Goal: Information Seeking & Learning: Learn about a topic

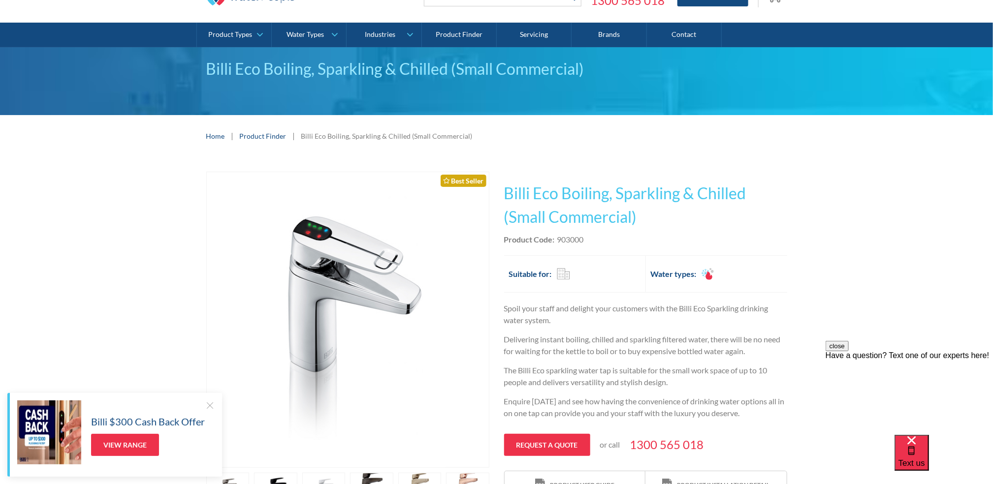
scroll to position [148, 0]
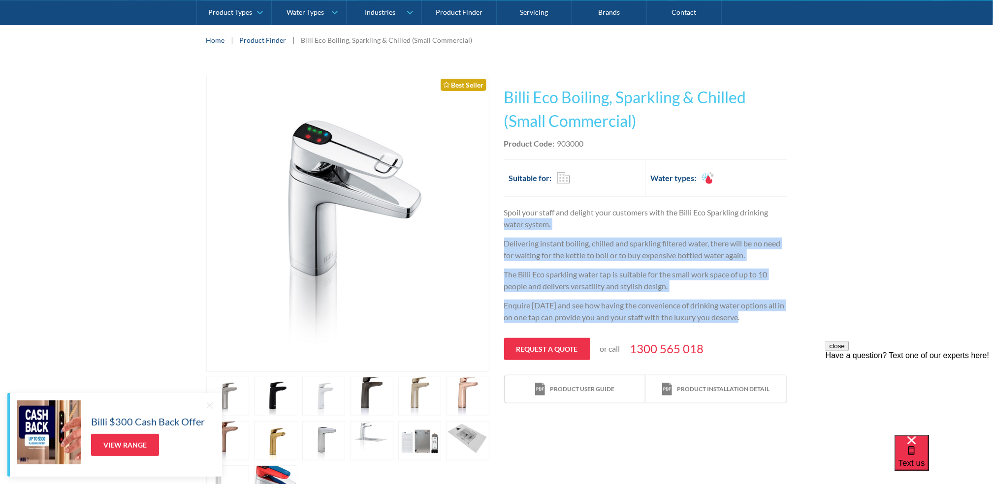
drag, startPoint x: 504, startPoint y: 227, endPoint x: 755, endPoint y: 320, distance: 267.9
click at [756, 322] on div "Spoil your staff and delight your customers with the Billi Eco Sparkling drinki…" at bounding box center [645, 269] width 283 height 124
copy div "water system. Delivering instant boiling, chilled and sparkling filtered water,…"
click at [753, 313] on p "Enquire today and see how having the convenience of drinking water options all …" at bounding box center [645, 312] width 283 height 24
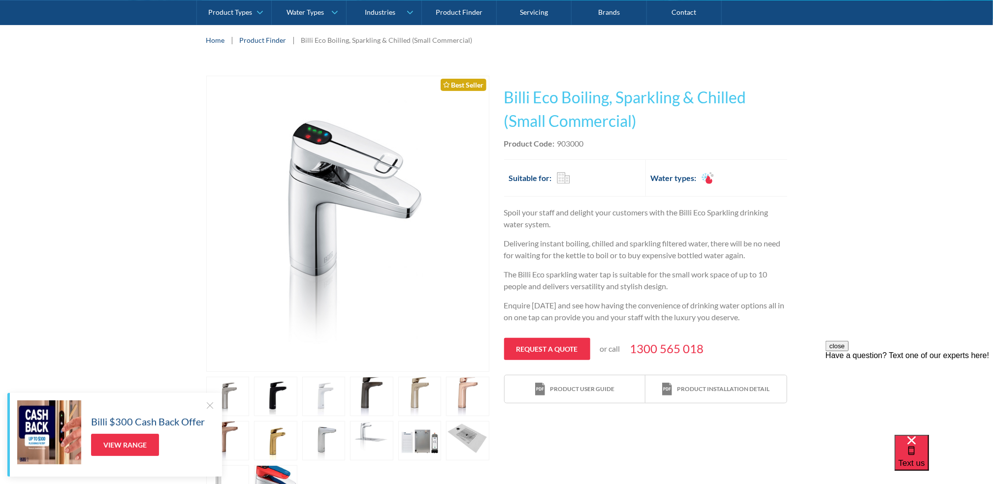
click at [721, 291] on p "The Billi Eco sparkling water tap is suitable for the small work space of up to…" at bounding box center [645, 281] width 283 height 24
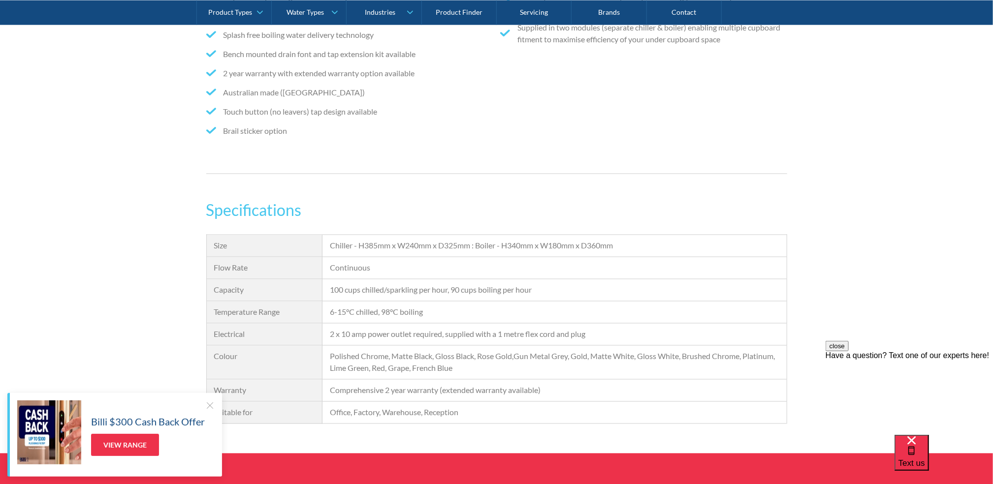
scroll to position [985, 0]
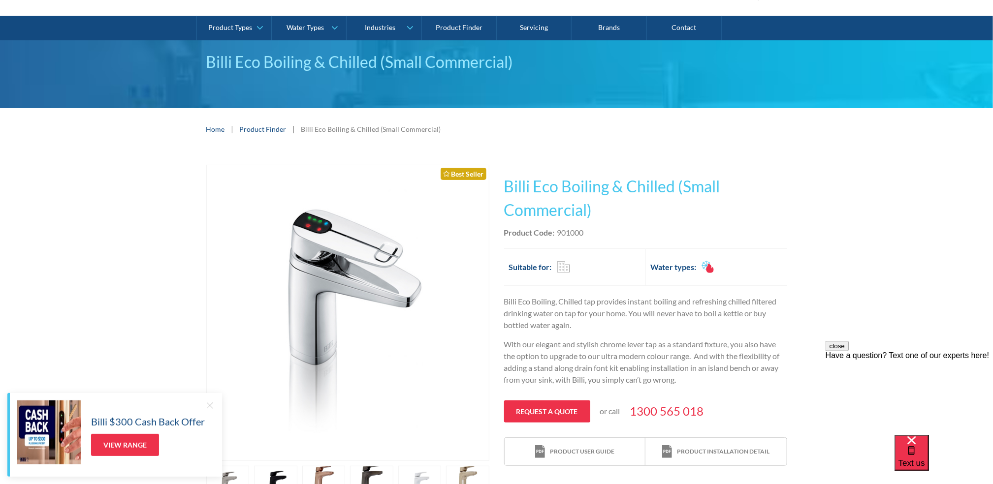
scroll to position [148, 0]
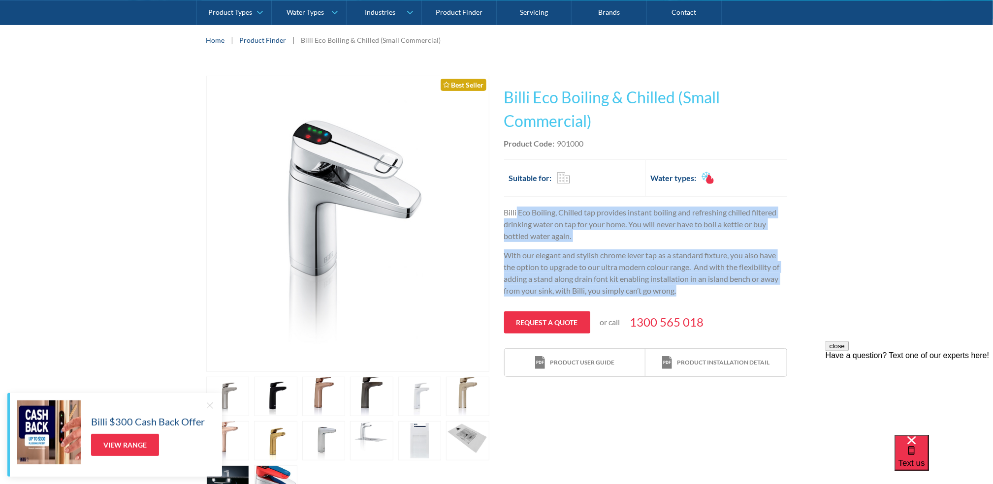
drag, startPoint x: 517, startPoint y: 213, endPoint x: 685, endPoint y: 283, distance: 181.9
click at [683, 285] on div "Billi Eco Boiling, Chilled tap provides instant boiling and refreshing chilled …" at bounding box center [645, 255] width 283 height 97
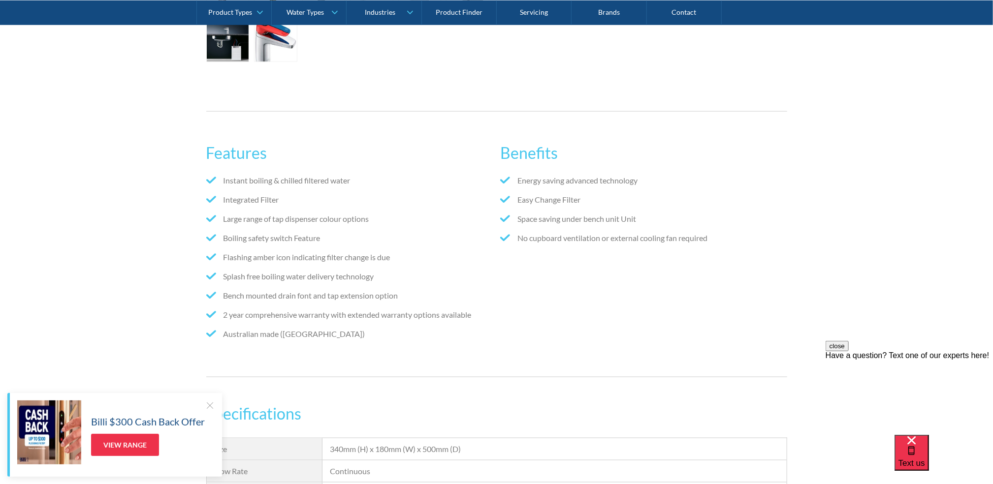
scroll to position [788, 0]
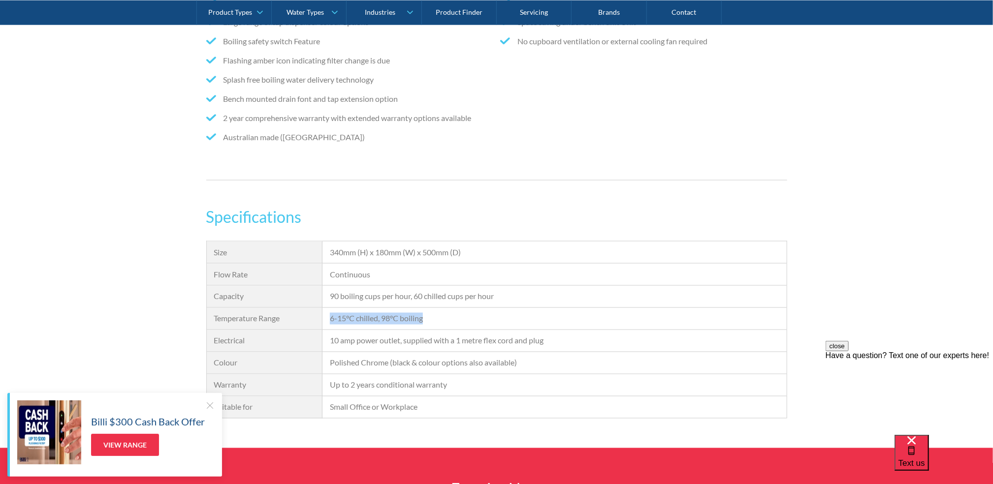
drag, startPoint x: 440, startPoint y: 314, endPoint x: 319, endPoint y: 321, distance: 121.3
click at [319, 321] on div "Size 340mm (H) x 180mm (W) x 500mm (D) Flow Rate Continuous Capacity 90 boiling…" at bounding box center [496, 330] width 581 height 178
copy div "Temperature Range 6-15°C chilled, 98°C boiling"
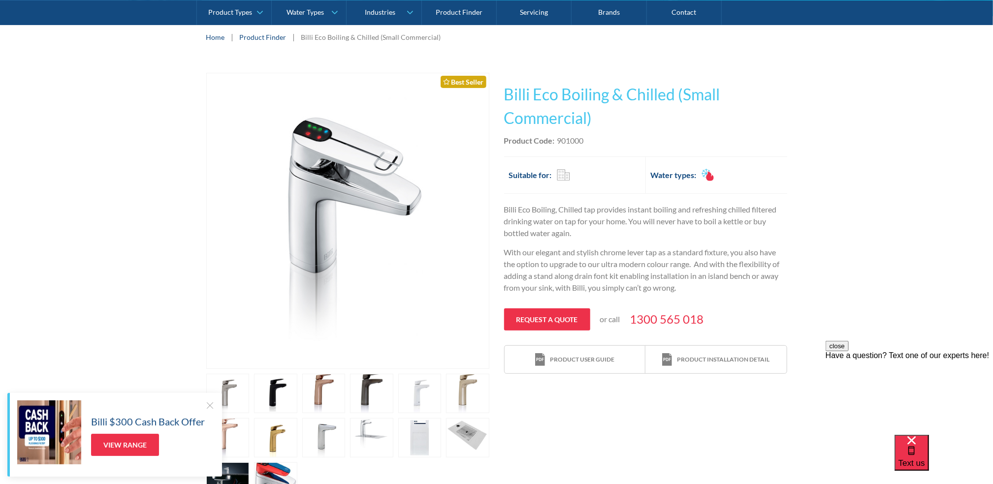
scroll to position [148, 0]
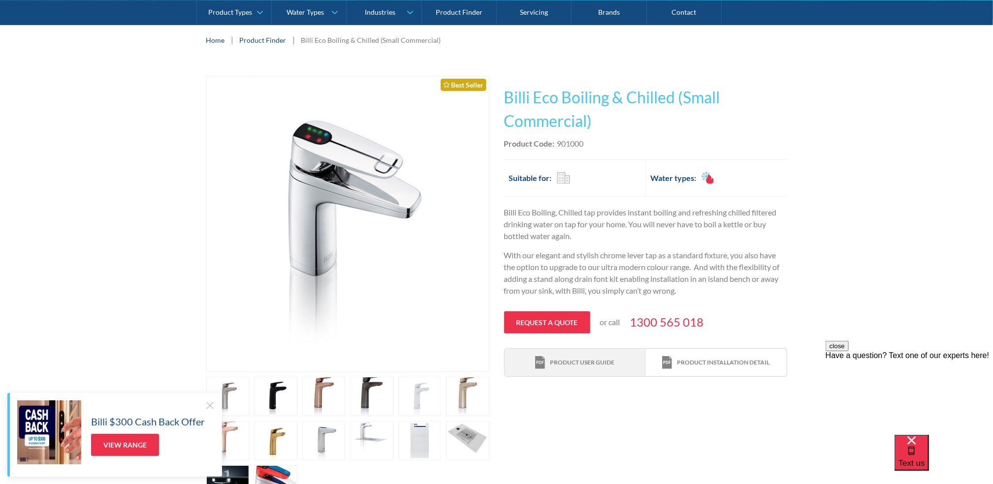
click at [568, 362] on div "Product user guide" at bounding box center [582, 362] width 65 height 9
click at [704, 365] on div "Product installation detail" at bounding box center [723, 362] width 93 height 9
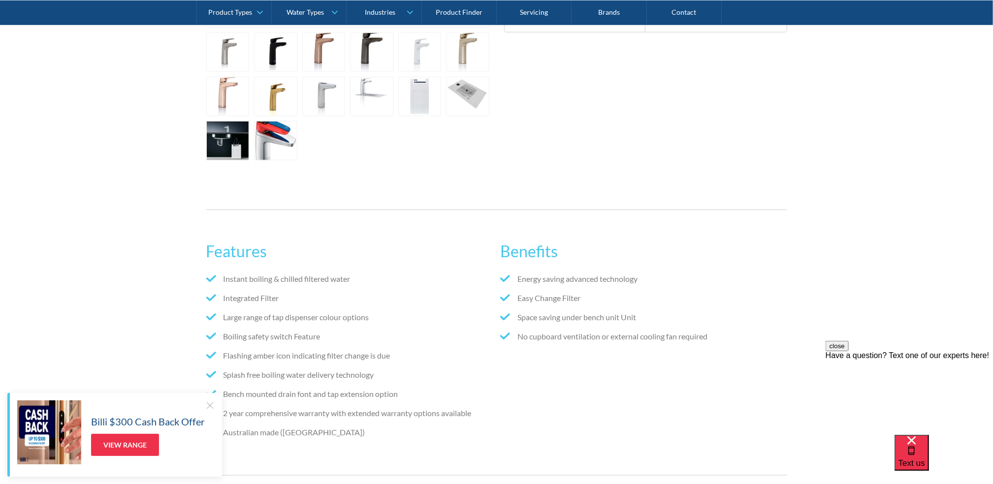
scroll to position [788, 0]
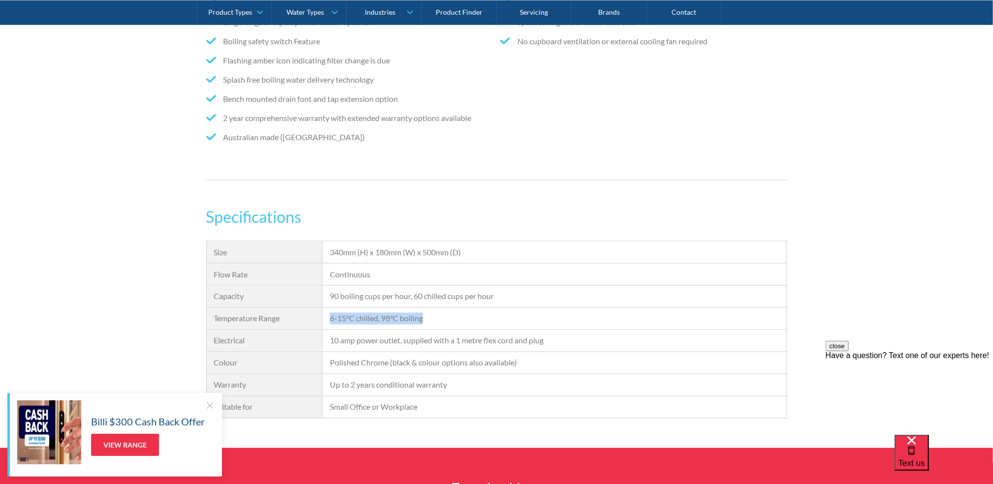
click at [441, 320] on div "6-15°C chilled, 98°C boiling" at bounding box center [554, 319] width 449 height 12
drag, startPoint x: 442, startPoint y: 318, endPoint x: 327, endPoint y: 320, distance: 114.7
click at [327, 320] on div "6-15°C chilled, 98°C boiling" at bounding box center [555, 319] width 464 height 22
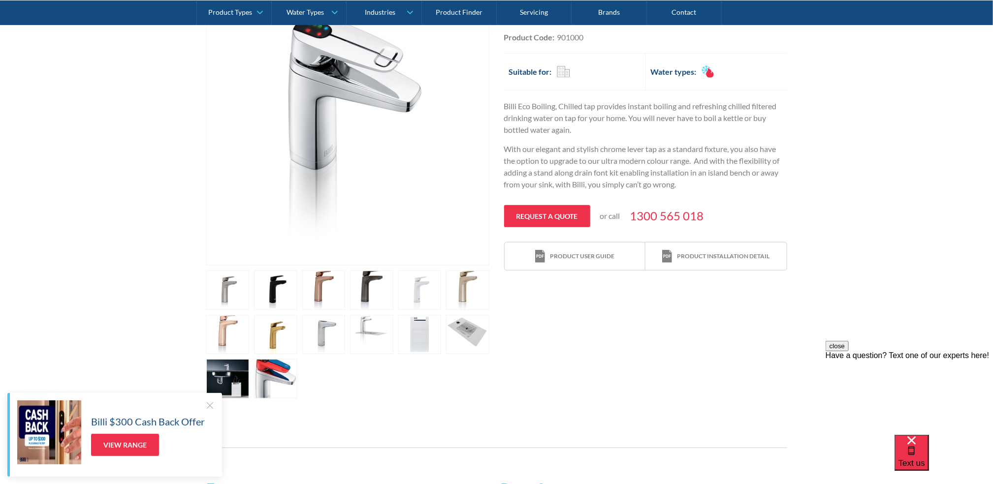
scroll to position [197, 0]
